Goal: Information Seeking & Learning: Learn about a topic

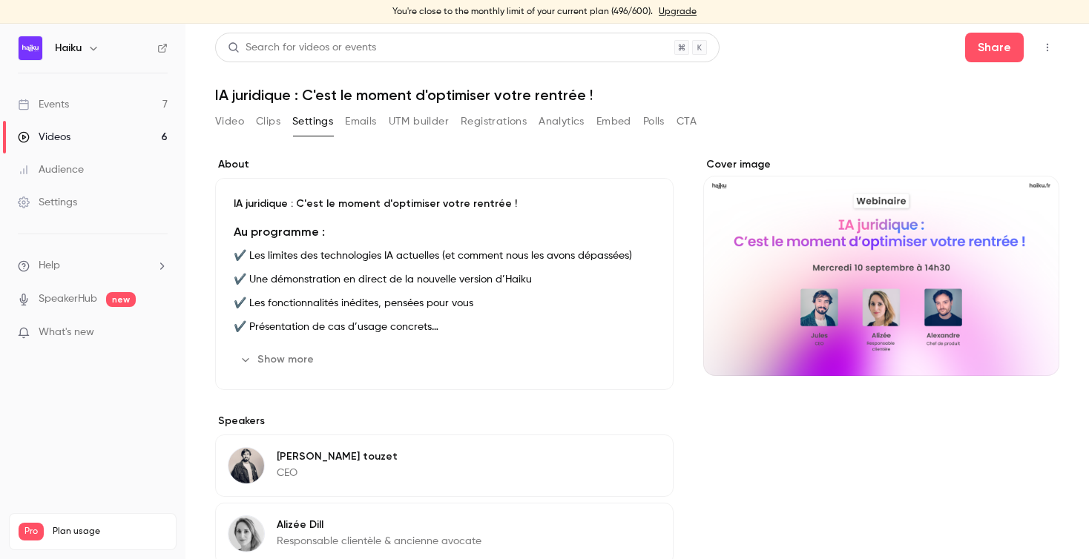
click at [54, 105] on div "Events" at bounding box center [43, 104] width 51 height 15
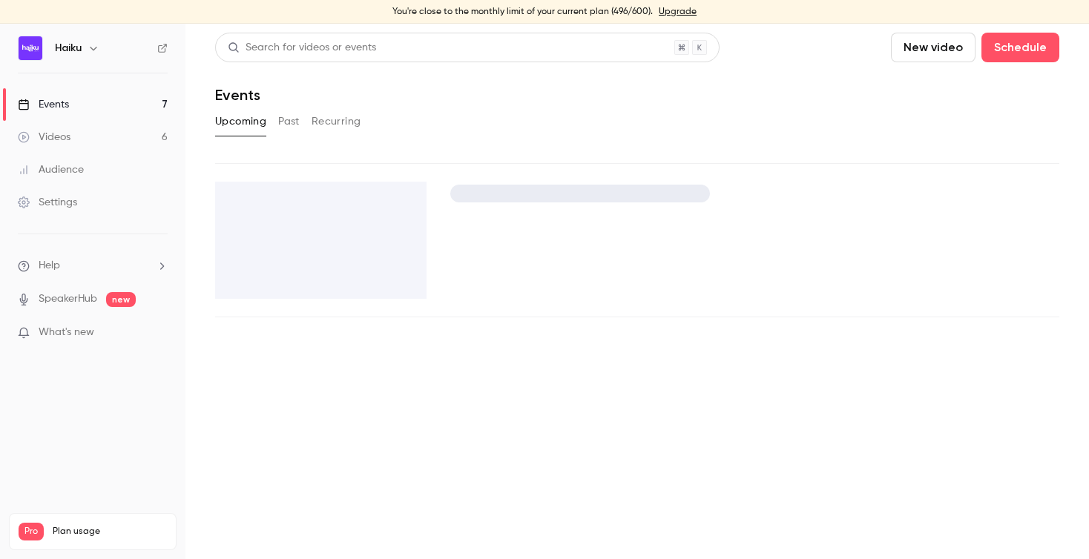
click at [286, 119] on button "Past" at bounding box center [289, 122] width 22 height 24
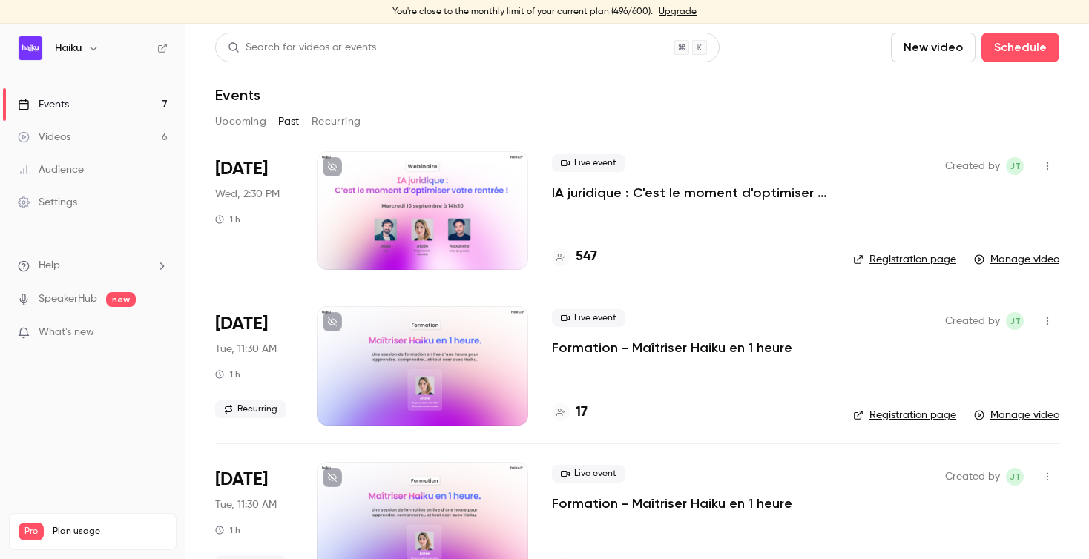
click at [587, 412] on h4 "17" at bounding box center [582, 413] width 12 height 20
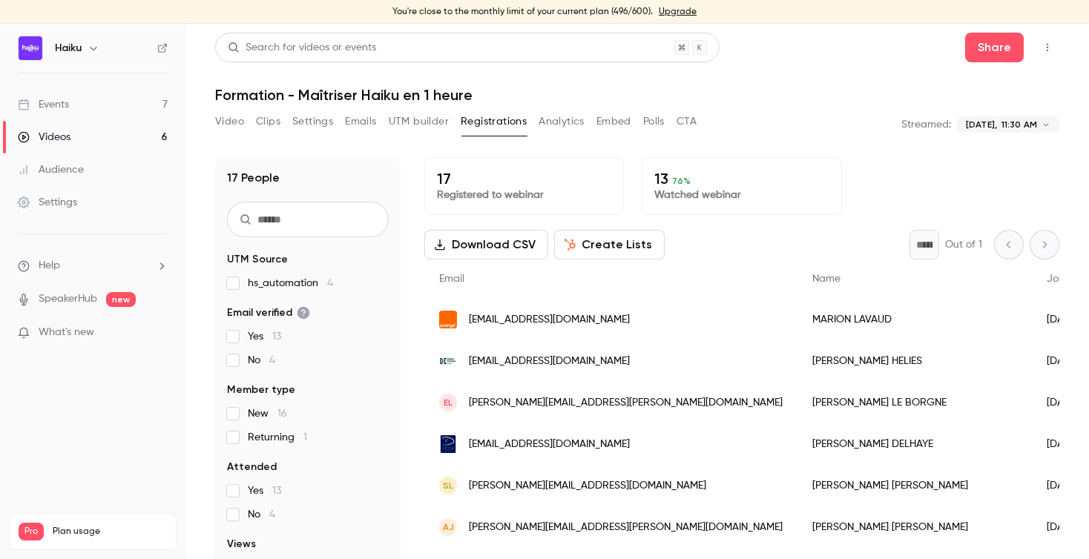
click at [570, 126] on button "Analytics" at bounding box center [562, 122] width 46 height 24
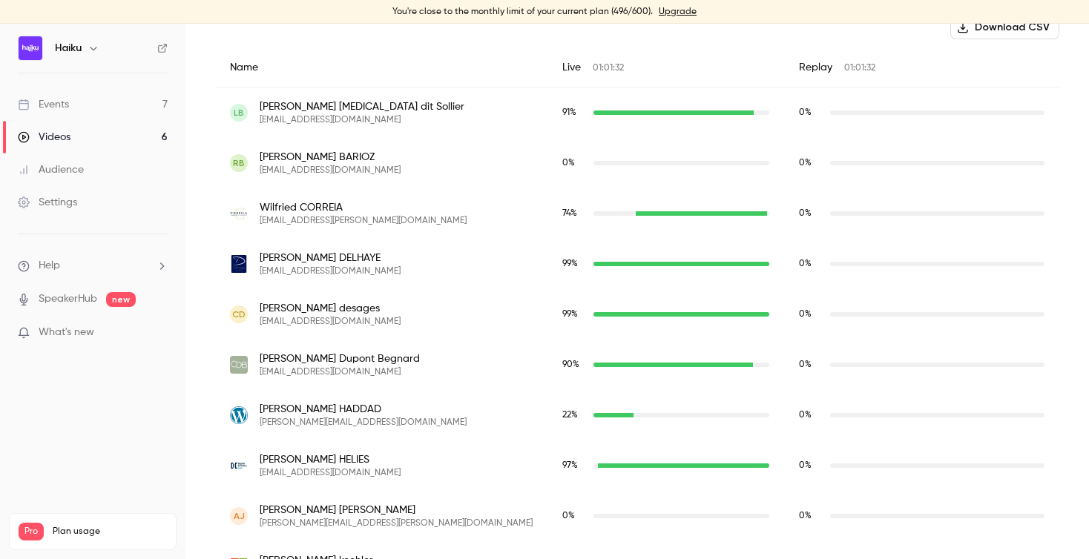
scroll to position [547, 0]
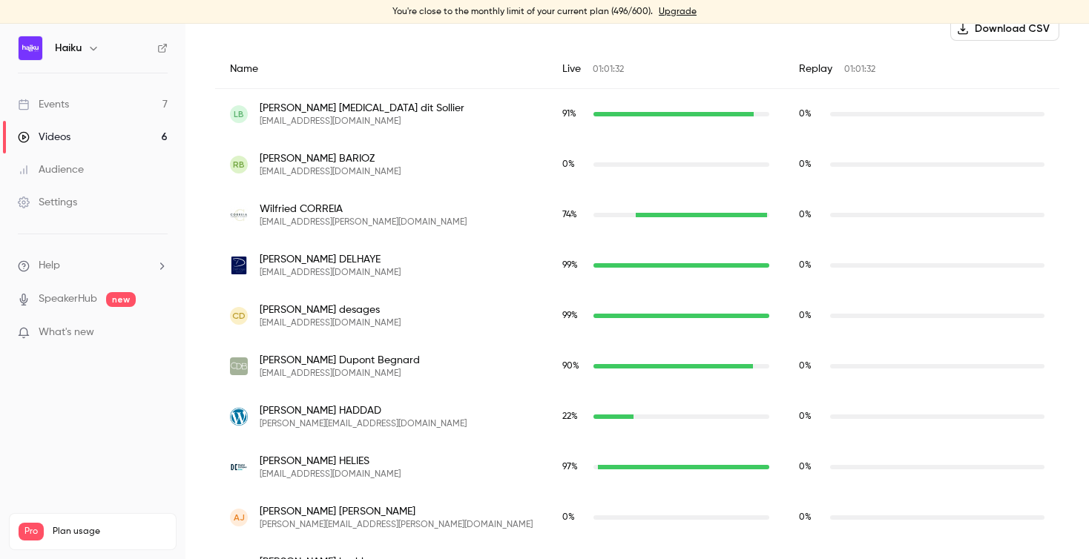
click at [58, 102] on div "Events" at bounding box center [43, 104] width 51 height 15
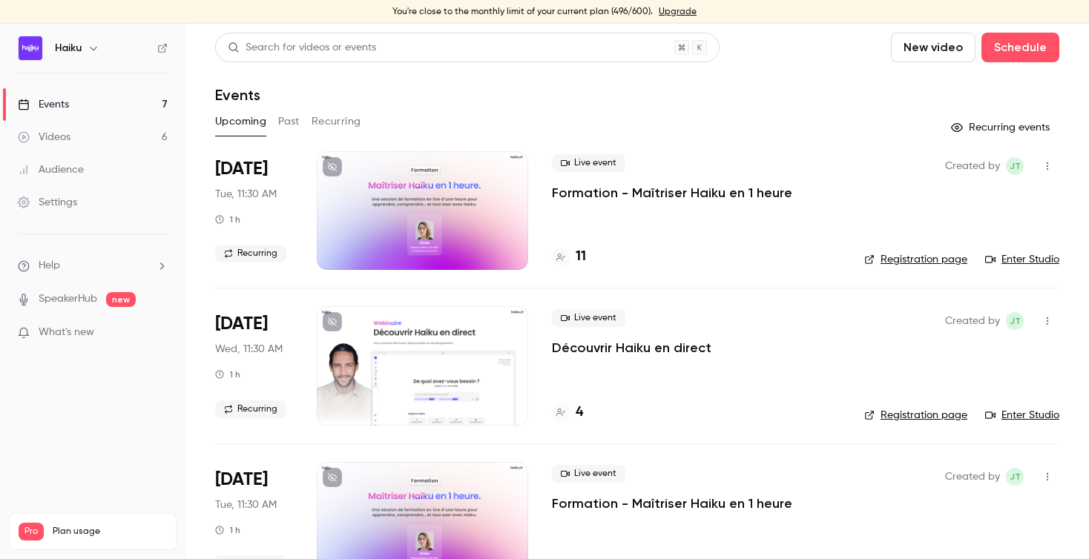
click at [283, 123] on button "Past" at bounding box center [289, 122] width 22 height 24
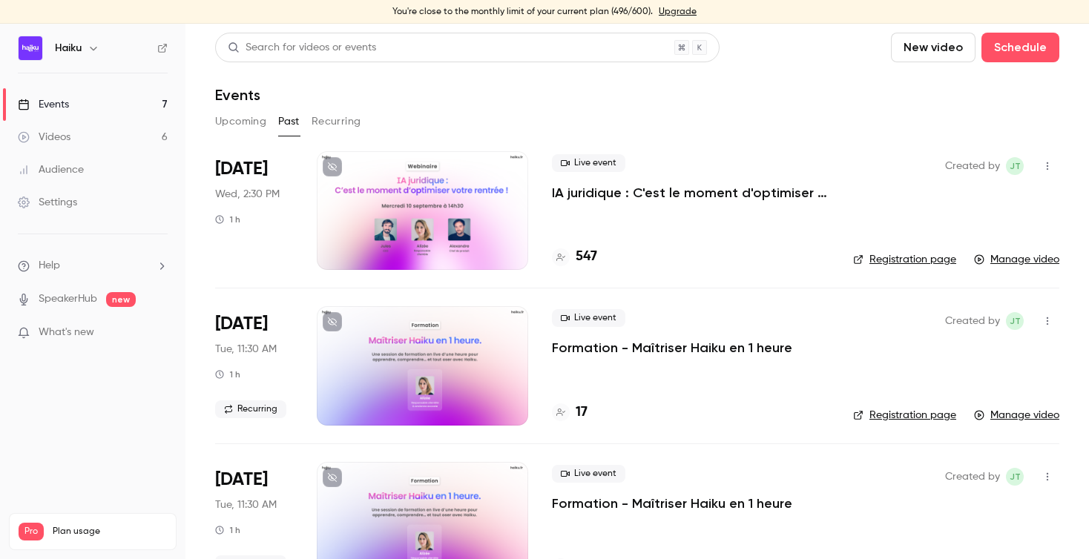
click at [611, 191] on p "IA juridique : C'est le moment d'optimiser votre rentrée !" at bounding box center [690, 193] width 277 height 18
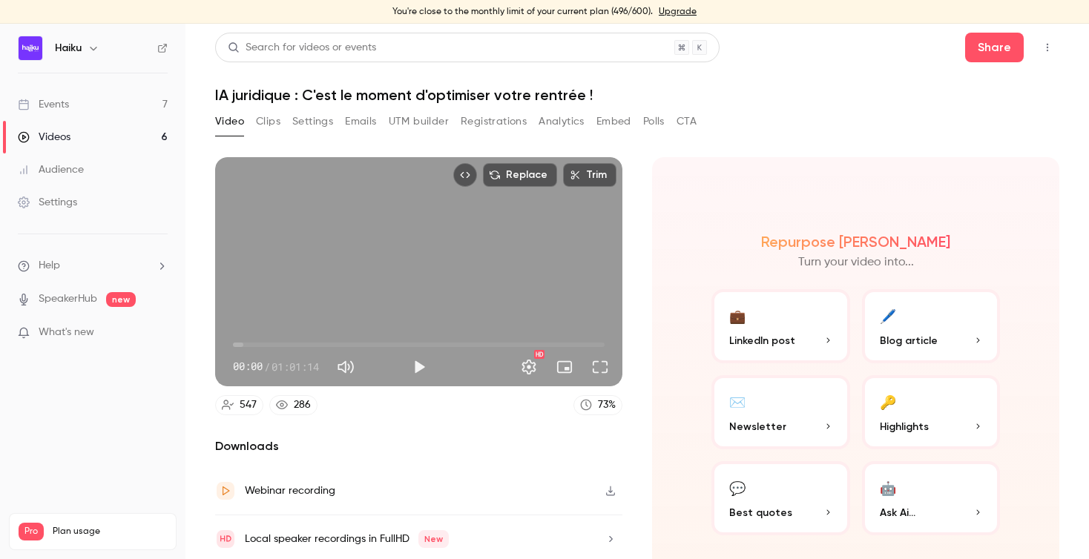
click at [551, 122] on button "Analytics" at bounding box center [562, 122] width 46 height 24
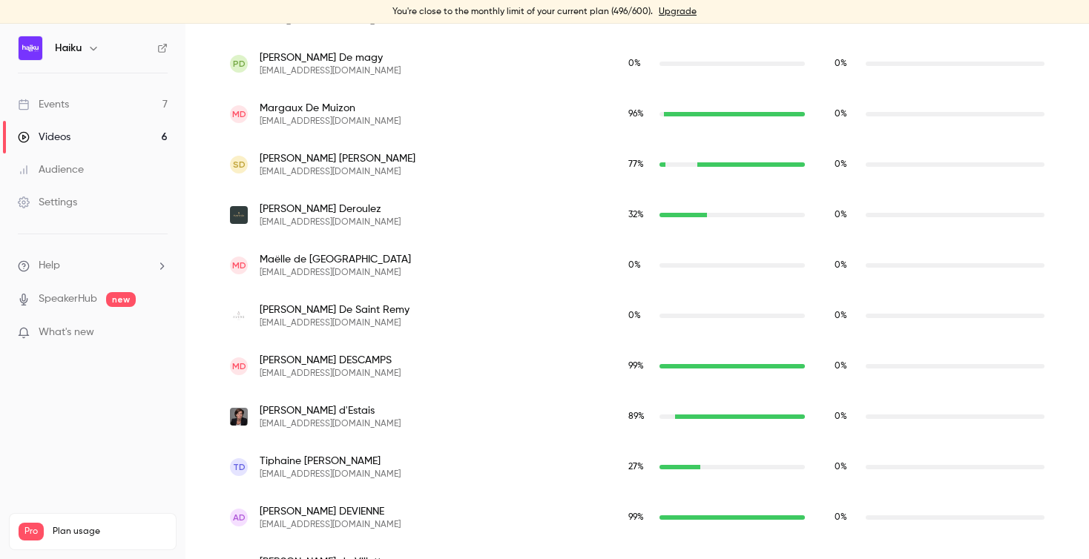
scroll to position [7762, 0]
